Goal: Task Accomplishment & Management: Use online tool/utility

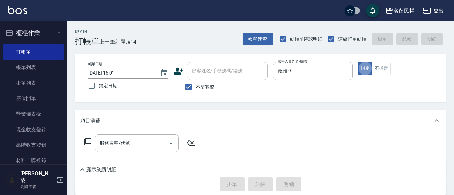
type button "true"
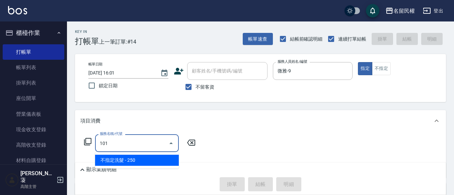
type input "不指定洗髮(101)"
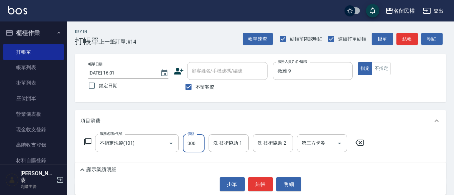
type input "300"
type input "微雅-9"
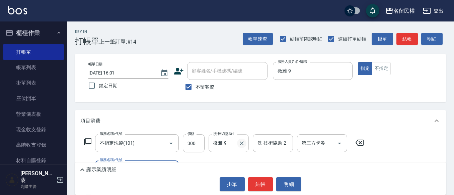
click at [241, 142] on icon "Clear" at bounding box center [242, 143] width 4 height 4
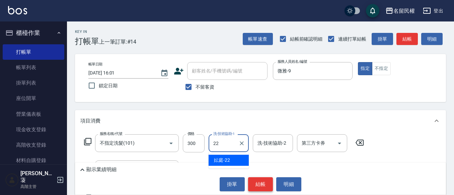
type input "妘庭-22"
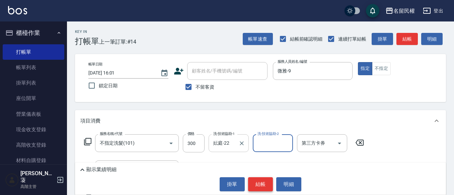
click at [259, 189] on button "結帳" at bounding box center [260, 184] width 25 height 14
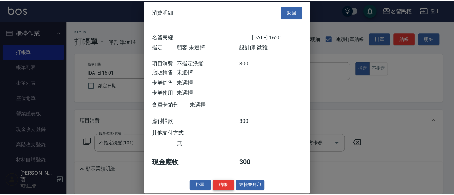
scroll to position [9, 0]
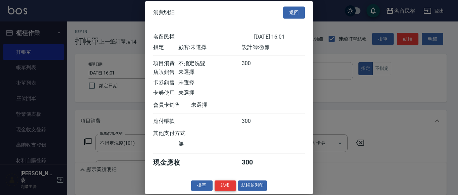
click at [228, 184] on button "結帳" at bounding box center [224, 185] width 21 height 10
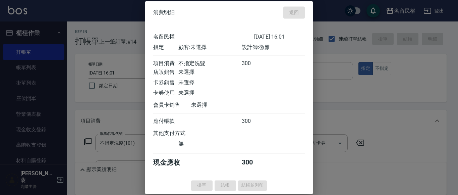
type input "[DATE] 17:23"
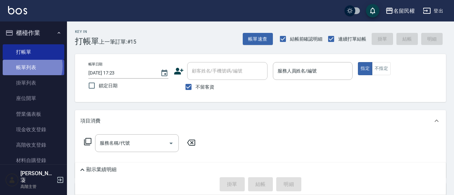
click at [28, 66] on link "帳單列表" at bounding box center [34, 67] width 62 height 15
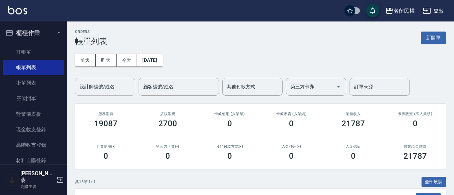
click at [121, 87] on input "設計師編號/姓名" at bounding box center [105, 87] width 54 height 12
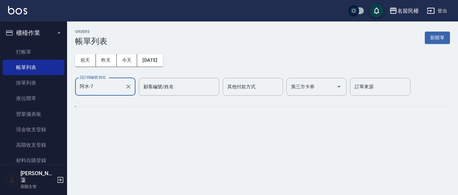
type input "阿水-7"
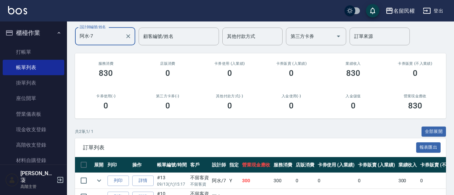
scroll to position [91, 0]
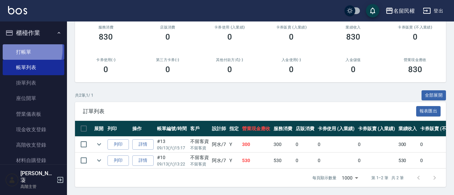
click at [16, 49] on link "打帳單" at bounding box center [34, 51] width 62 height 15
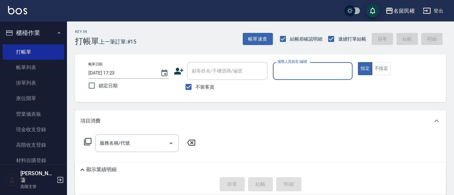
type input "2"
type input "瀞蓤-5"
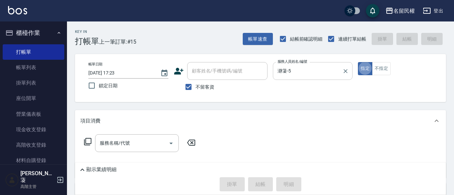
type button "true"
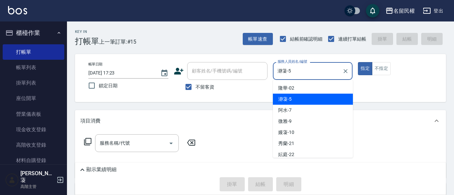
click at [313, 72] on input "瀞蓤-5" at bounding box center [308, 71] width 64 height 12
type input "阿水-7"
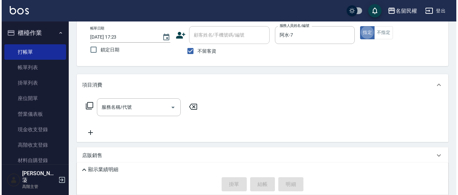
scroll to position [67, 0]
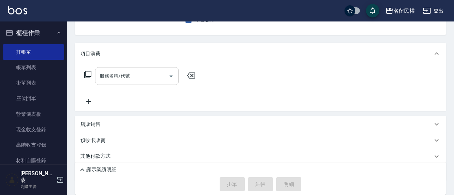
click at [127, 78] on input "服務名稱/代號" at bounding box center [132, 76] width 68 height 12
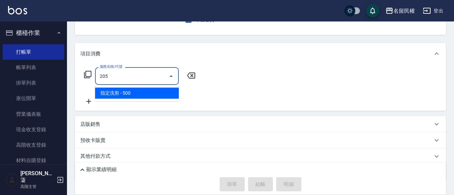
type input "指定洗剪(205)"
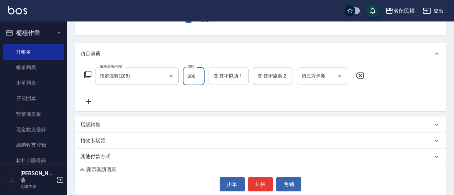
type input "600"
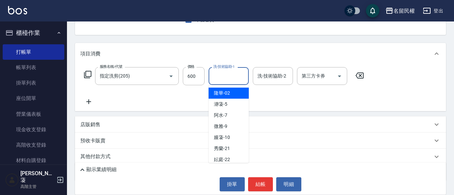
click at [234, 76] on input "洗-技術協助-1" at bounding box center [229, 76] width 34 height 12
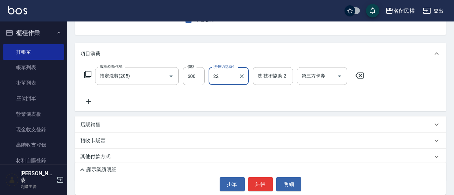
type input "妘庭-22"
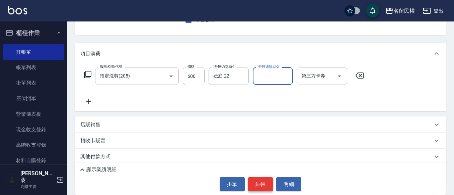
click at [254, 188] on button "結帳" at bounding box center [260, 184] width 25 height 14
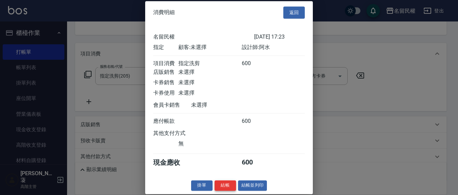
scroll to position [9, 0]
click at [226, 187] on button "結帳" at bounding box center [224, 185] width 21 height 10
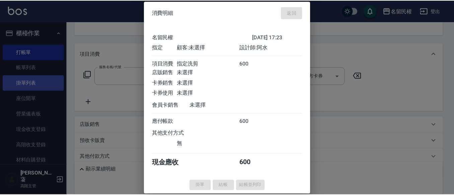
scroll to position [65, 0]
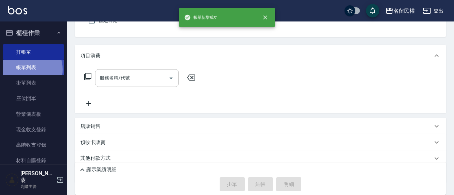
click at [25, 69] on link "帳單列表" at bounding box center [34, 67] width 62 height 15
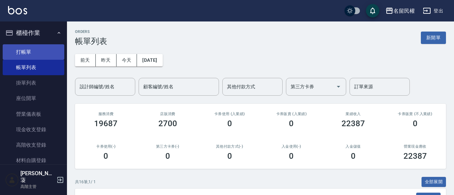
click at [28, 53] on link "打帳單" at bounding box center [34, 51] width 62 height 15
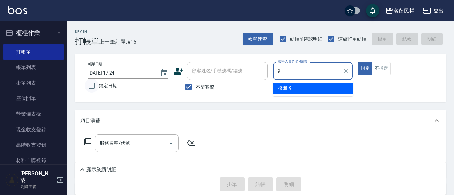
type input "微雅-9"
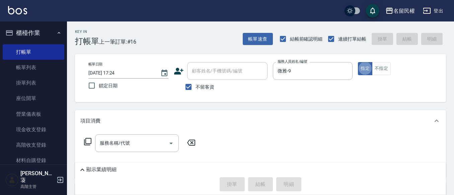
type button "true"
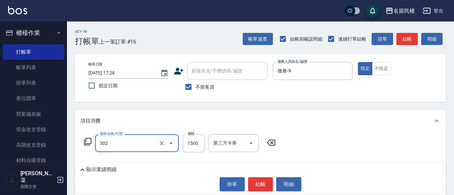
type input "燙髮(302)"
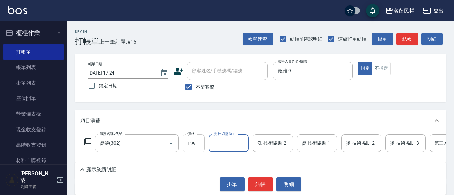
click at [197, 146] on input "199" at bounding box center [194, 143] width 22 height 18
type input "1199"
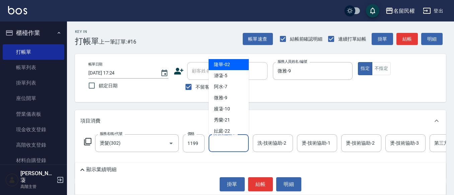
click at [240, 149] on input "洗-技術協助-1" at bounding box center [229, 143] width 34 height 12
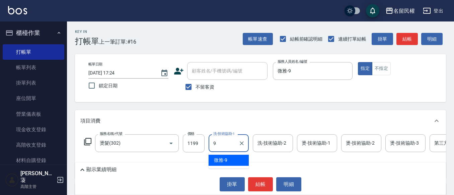
type input "微雅-9"
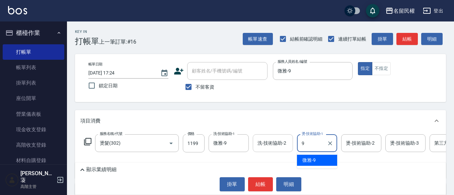
type input "微雅-9"
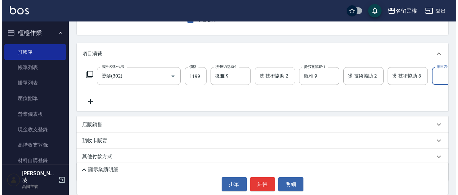
scroll to position [0, 21]
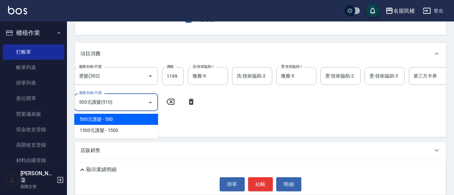
type input "500元護髮(510)"
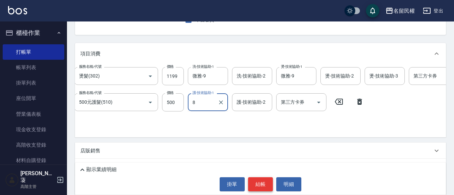
type input "8"
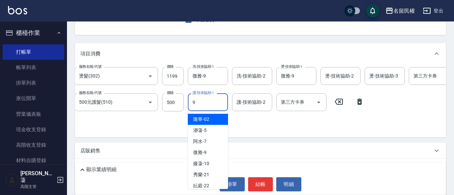
click at [217, 106] on div "9 護-技術協助-1" at bounding box center [208, 102] width 40 height 18
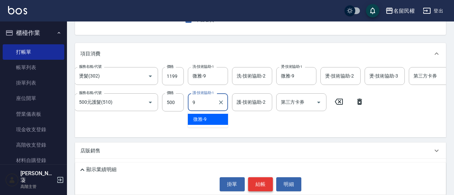
type input "微雅-9"
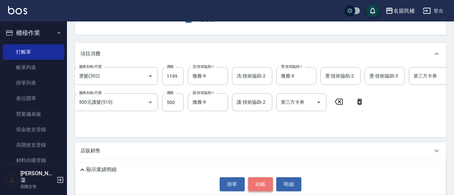
click at [265, 187] on button "結帳" at bounding box center [260, 184] width 25 height 14
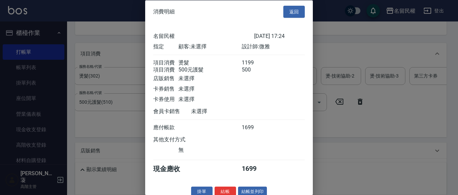
scroll to position [17, 0]
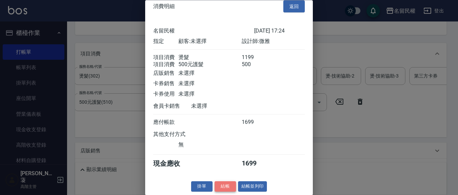
click at [228, 182] on button "結帳" at bounding box center [224, 186] width 21 height 10
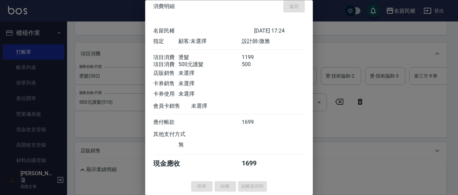
type input "[DATE] 17:39"
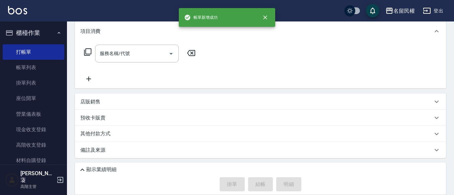
scroll to position [0, 0]
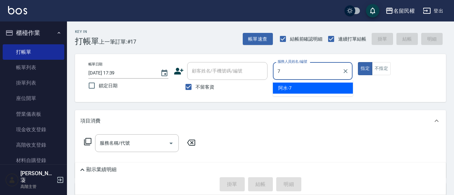
type input "阿水-7"
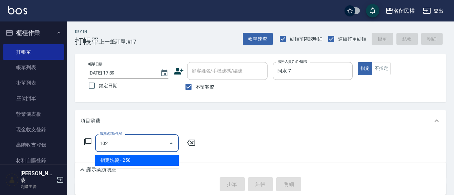
type input "指定洗髮(102)"
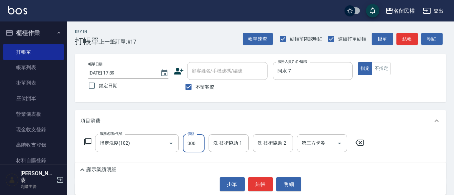
type input "300"
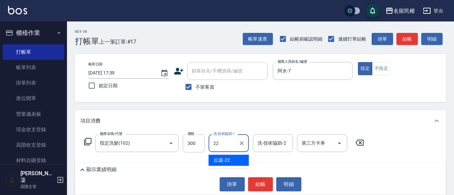
type input "妘庭-22"
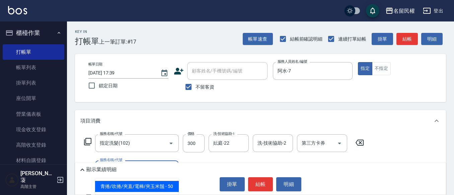
type input "青捲/吹捲/夾直/電棒/夾玉米鬚(703)"
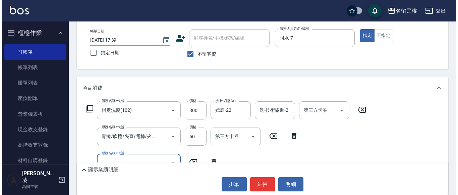
scroll to position [40, 0]
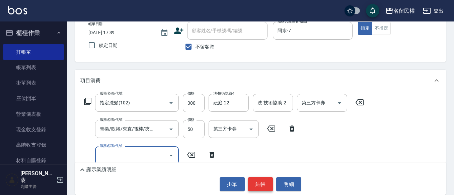
drag, startPoint x: 265, startPoint y: 182, endPoint x: 259, endPoint y: 179, distance: 6.8
click at [265, 182] on button "結帳" at bounding box center [260, 184] width 25 height 14
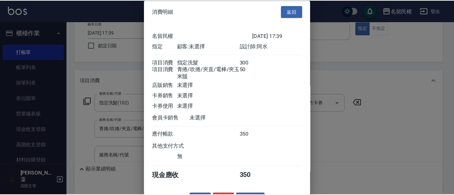
scroll to position [25, 0]
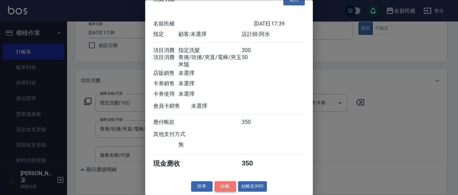
click at [217, 186] on button "結帳" at bounding box center [224, 186] width 21 height 10
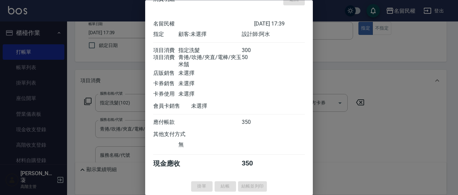
type input "[DATE] 17:51"
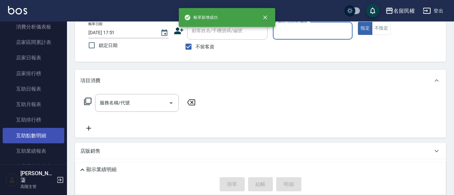
scroll to position [268, 0]
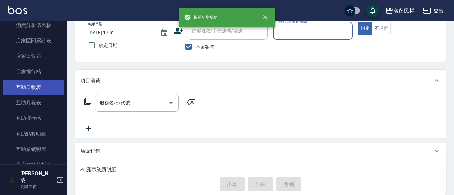
drag, startPoint x: 43, startPoint y: 92, endPoint x: 42, endPoint y: 87, distance: 5.8
click at [43, 92] on link "互助日報表" at bounding box center [34, 86] width 62 height 15
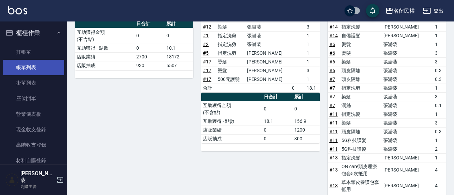
click at [42, 64] on link "帳單列表" at bounding box center [34, 67] width 62 height 15
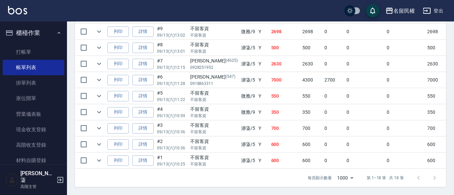
scroll to position [349, 0]
click at [96, 124] on icon "expand row" at bounding box center [99, 128] width 8 height 8
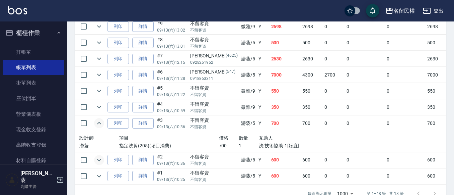
click at [95, 156] on icon "expand row" at bounding box center [99, 160] width 8 height 8
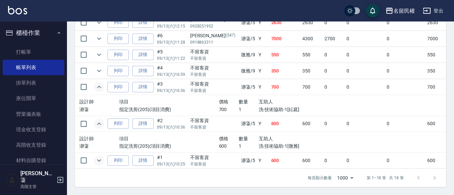
scroll to position [390, 0]
click at [96, 156] on icon "expand row" at bounding box center [99, 160] width 8 height 8
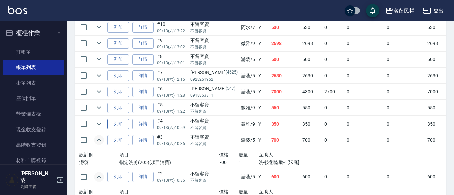
scroll to position [323, 0]
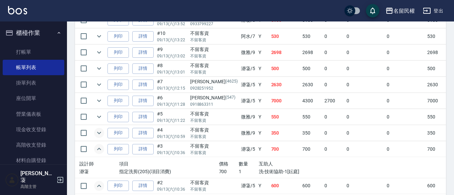
click at [96, 134] on icon "expand row" at bounding box center [99, 133] width 8 height 8
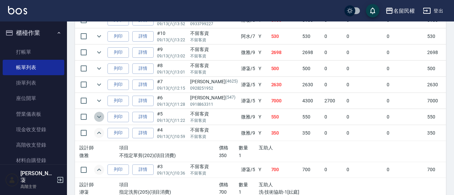
click at [97, 116] on icon "expand row" at bounding box center [99, 117] width 8 height 8
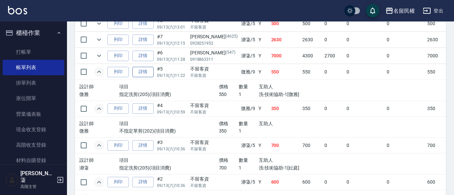
scroll to position [356, 0]
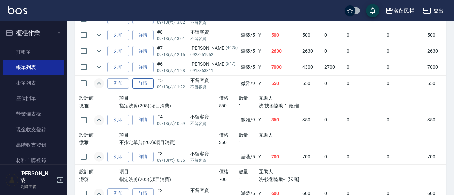
click at [149, 84] on link "詳情" at bounding box center [142, 83] width 21 height 10
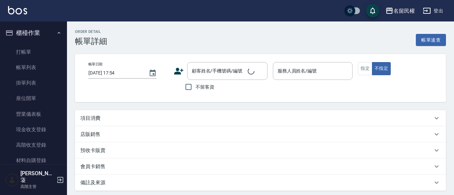
type input "[DATE] 11:22"
checkbox input "true"
type input "微雅-9"
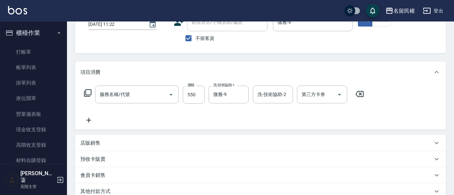
type input "指定洗剪(205)"
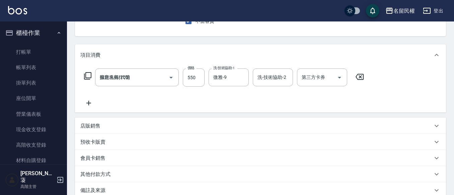
scroll to position [67, 0]
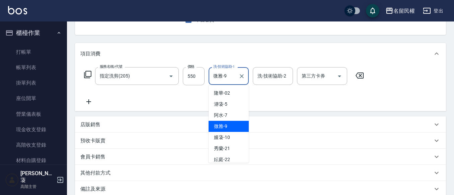
click at [233, 81] on input "微雅-9" at bounding box center [224, 76] width 24 height 12
click at [242, 77] on icon "Clear" at bounding box center [241, 76] width 7 height 7
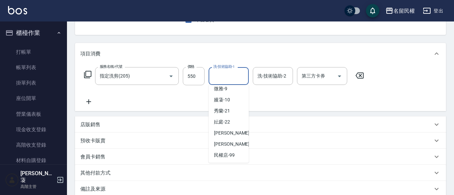
scroll to position [38, 0]
click at [224, 115] on div "秀蘭 -21" at bounding box center [229, 110] width 40 height 11
type input "秀蘭-21"
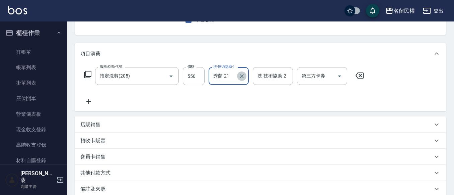
click at [241, 79] on icon "Clear" at bounding box center [241, 76] width 7 height 7
click at [237, 81] on input "洗-技術協助-1" at bounding box center [229, 76] width 34 height 12
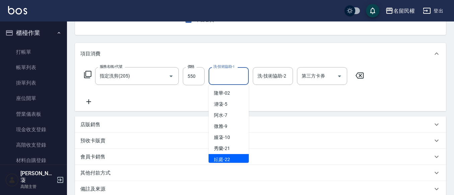
click at [217, 157] on span "妘庭 -22" at bounding box center [222, 159] width 16 height 7
type input "妘庭-22"
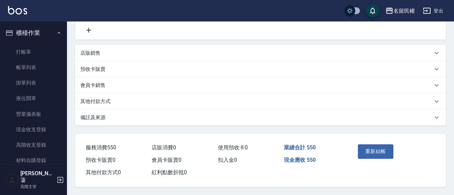
scroll to position [141, 0]
click at [366, 148] on button "重新結帳" at bounding box center [376, 151] width 36 height 14
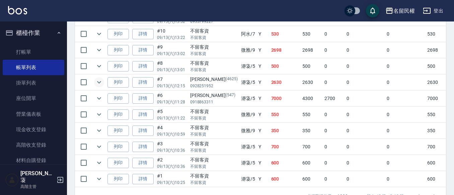
scroll to position [315, 0]
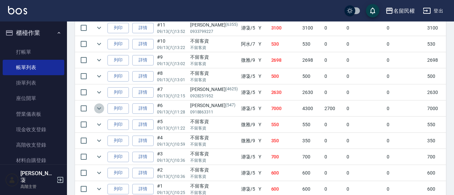
click at [98, 106] on icon "expand row" at bounding box center [99, 108] width 8 height 8
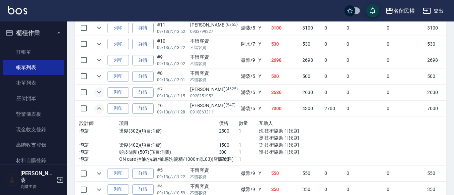
click at [97, 89] on icon "expand row" at bounding box center [99, 92] width 8 height 8
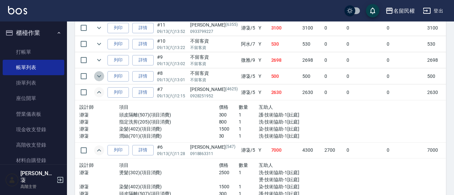
click at [98, 75] on icon "expand row" at bounding box center [99, 76] width 8 height 8
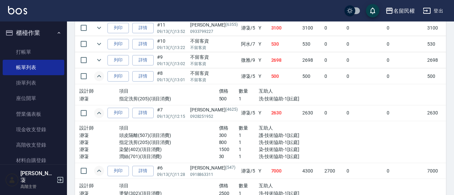
click at [94, 58] on td at bounding box center [98, 60] width 13 height 16
click at [99, 57] on icon "expand row" at bounding box center [99, 60] width 8 height 8
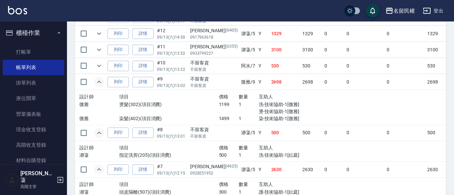
scroll to position [282, 0]
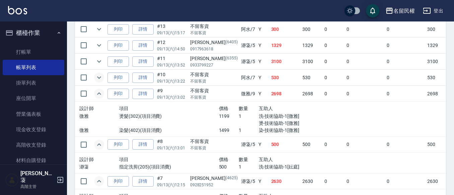
click at [95, 76] on button "expand row" at bounding box center [99, 77] width 10 height 10
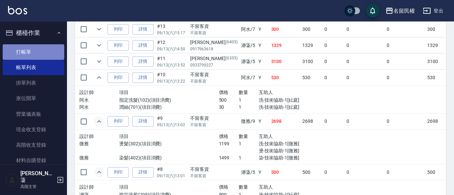
click at [33, 52] on link "打帳單" at bounding box center [34, 51] width 62 height 15
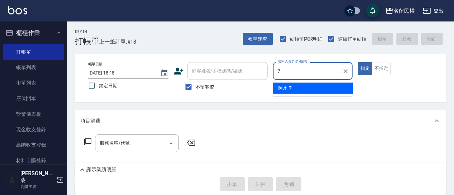
type input "阿水-7"
type button "true"
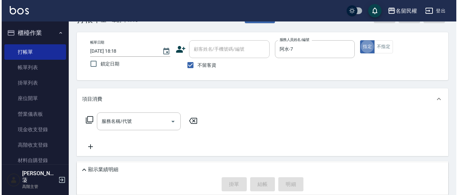
scroll to position [33, 0]
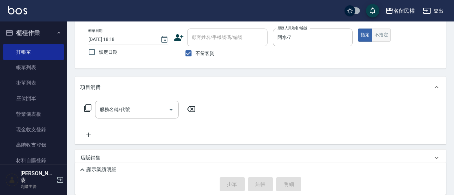
click at [379, 30] on button "不指定" at bounding box center [381, 34] width 19 height 13
click at [352, 40] on div "阿水-7 服務人員姓名/編號" at bounding box center [313, 37] width 80 height 18
click at [361, 39] on button "指定" at bounding box center [365, 34] width 14 height 13
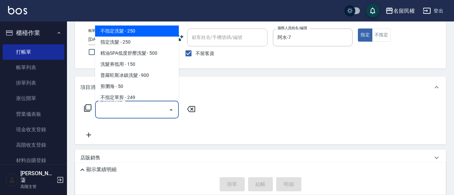
click at [149, 107] on input "服務名稱/代號" at bounding box center [132, 109] width 68 height 12
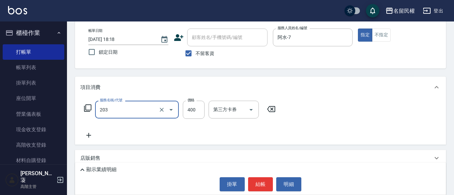
type input "指定單剪(203)"
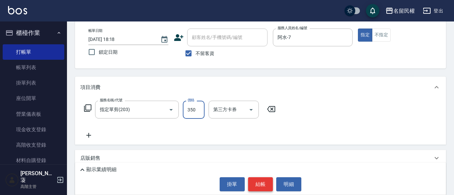
type input "350"
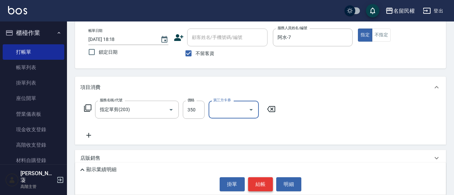
click at [252, 181] on button "結帳" at bounding box center [260, 184] width 25 height 14
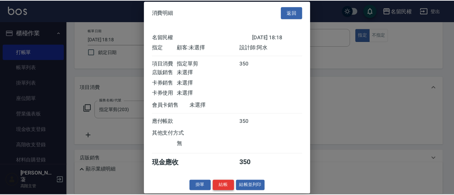
scroll to position [9, 0]
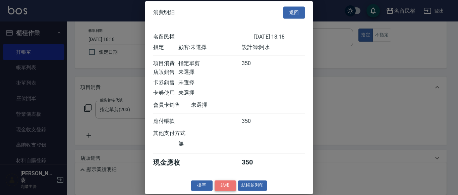
click at [225, 184] on button "結帳" at bounding box center [224, 185] width 21 height 10
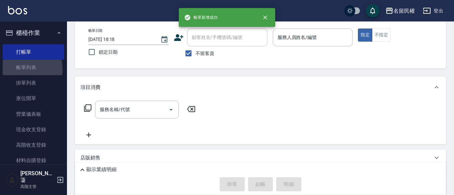
click at [23, 69] on link "帳單列表" at bounding box center [34, 67] width 62 height 15
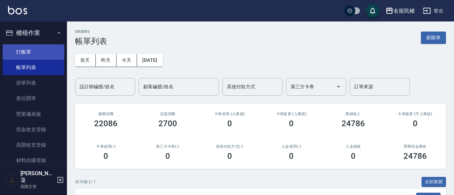
click at [24, 57] on link "打帳單" at bounding box center [34, 51] width 62 height 15
